Goal: Task Accomplishment & Management: Use online tool/utility

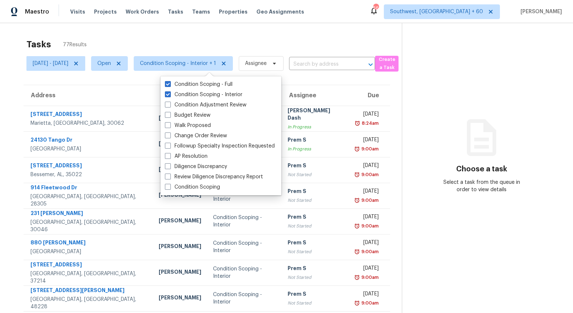
click at [171, 50] on div "Tasks 77 Results" at bounding box center [214, 44] width 376 height 19
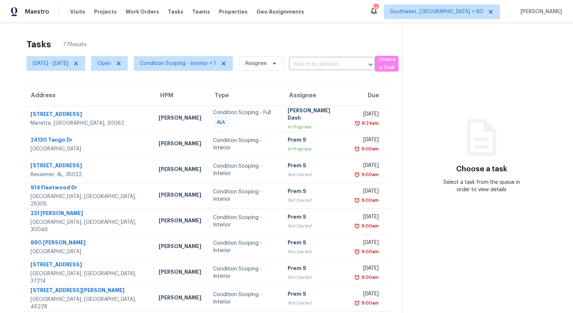
click at [171, 50] on div "Tasks 77 Results" at bounding box center [214, 44] width 376 height 19
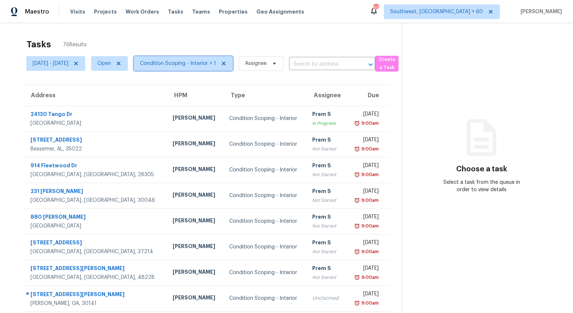
click at [216, 58] on span "Condition Scoping - Interior + 1" at bounding box center [183, 63] width 99 height 15
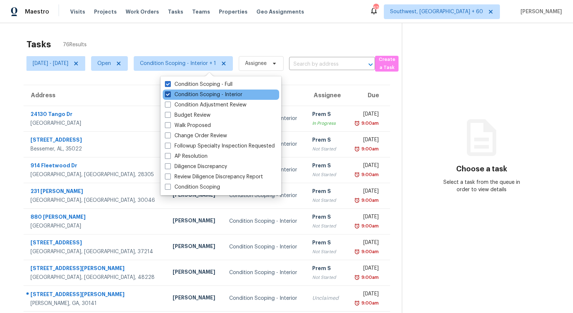
click at [186, 97] on label "Condition Scoping - Interior" at bounding box center [204, 94] width 78 height 7
click at [170, 96] on input "Condition Scoping - Interior" at bounding box center [167, 93] width 5 height 5
checkbox input "false"
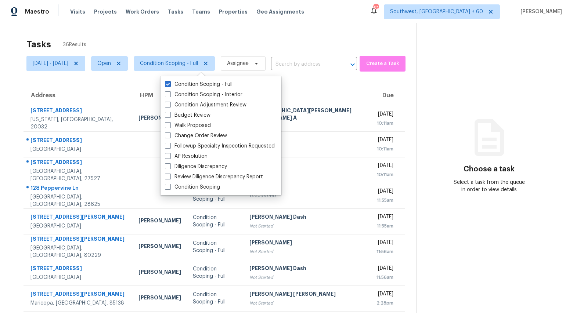
click at [145, 44] on div "Tasks 36 Results" at bounding box center [221, 44] width 390 height 19
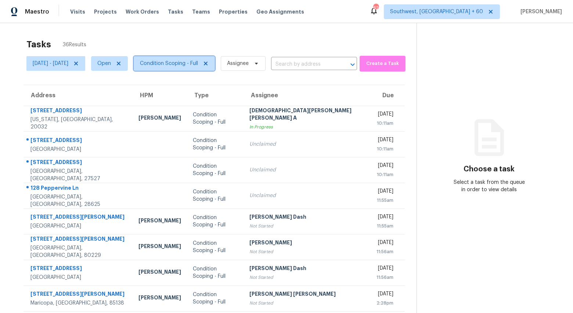
click at [198, 65] on span "Condition Scoping - Full" at bounding box center [169, 63] width 58 height 7
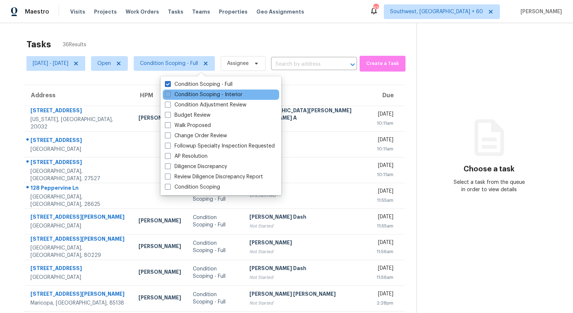
click at [194, 94] on label "Condition Scoping - Interior" at bounding box center [204, 94] width 78 height 7
click at [170, 94] on input "Condition Scoping - Interior" at bounding box center [167, 93] width 5 height 5
checkbox input "true"
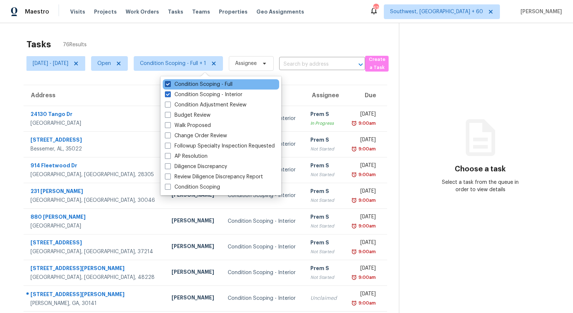
click at [188, 81] on label "Condition Scoping - Full" at bounding box center [199, 84] width 68 height 7
click at [170, 81] on input "Condition Scoping - Full" at bounding box center [167, 83] width 5 height 5
checkbox input "false"
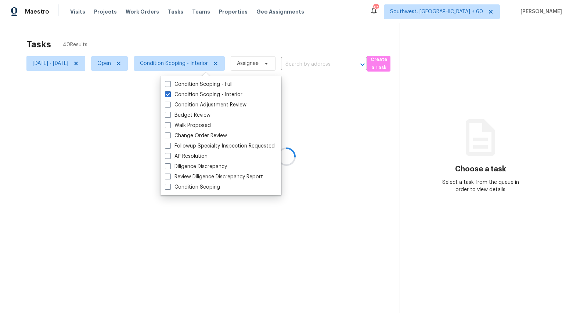
click at [176, 36] on div "Tasks 40 Results" at bounding box center [212, 44] width 373 height 19
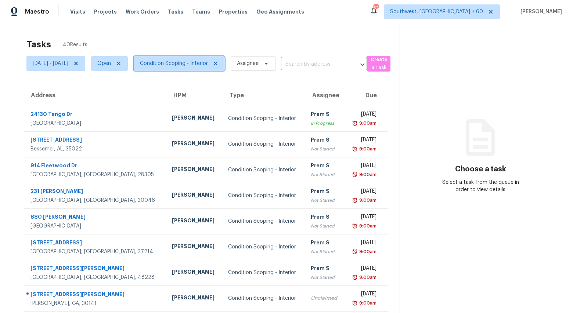
click at [186, 64] on span "Condition Scoping - Interior" at bounding box center [174, 63] width 68 height 7
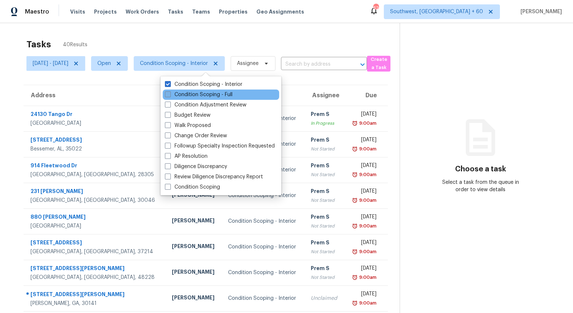
click at [186, 95] on label "Condition Scoping - Full" at bounding box center [199, 94] width 68 height 7
click at [170, 95] on input "Condition Scoping - Full" at bounding box center [167, 93] width 5 height 5
checkbox input "true"
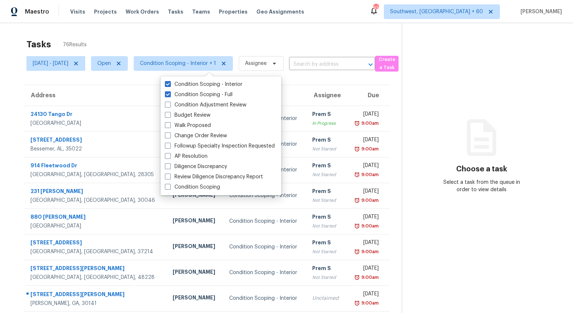
click at [178, 36] on div "Tasks 76 Results" at bounding box center [214, 44] width 376 height 19
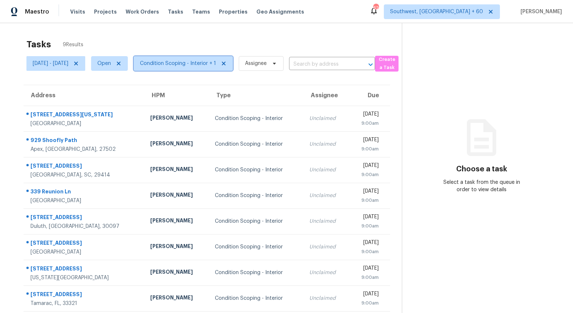
click at [207, 65] on span "Condition Scoping - Interior + 1" at bounding box center [178, 63] width 76 height 7
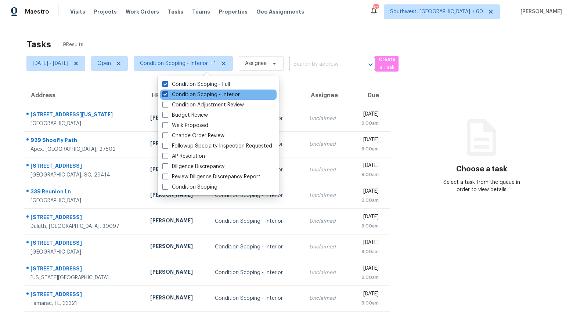
click at [205, 97] on label "Condition Scoping - Interior" at bounding box center [201, 94] width 78 height 7
click at [167, 96] on input "Condition Scoping - Interior" at bounding box center [164, 93] width 5 height 5
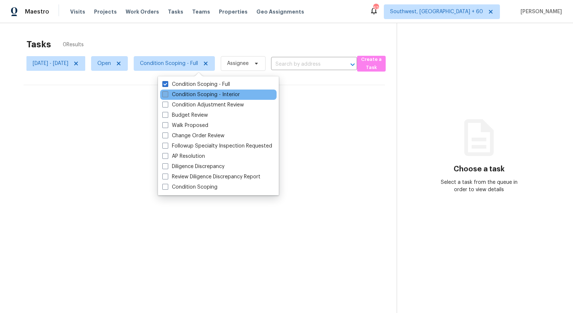
click at [205, 97] on label "Condition Scoping - Interior" at bounding box center [201, 94] width 78 height 7
click at [167, 96] on input "Condition Scoping - Interior" at bounding box center [164, 93] width 5 height 5
checkbox input "true"
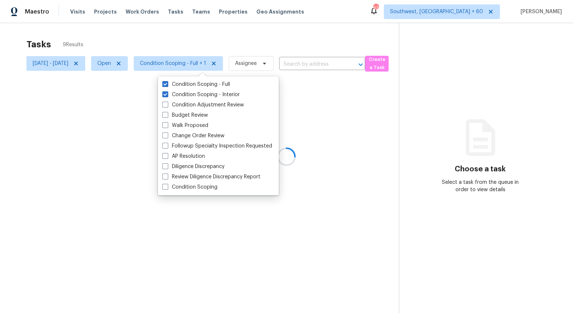
click at [182, 33] on div "Tasks 9 Results Thu, Sep 18 - Thu, Sep 18 Open Condition Scoping - Full + 1 Ass…" at bounding box center [286, 179] width 573 height 313
